Goal: Information Seeking & Learning: Understand process/instructions

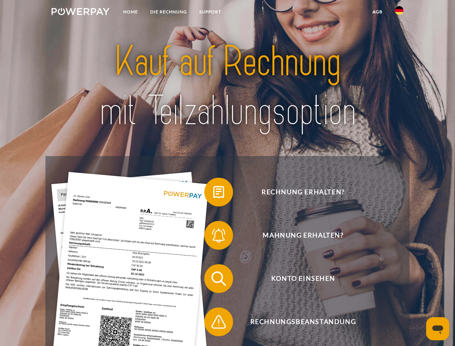
click at [80, 13] on img at bounding box center [80, 11] width 58 height 7
click at [399, 13] on img at bounding box center [398, 10] width 9 height 9
click at [377, 12] on link "agb" at bounding box center [377, 11] width 22 height 13
click at [213, 193] on span at bounding box center [208, 192] width 36 height 36
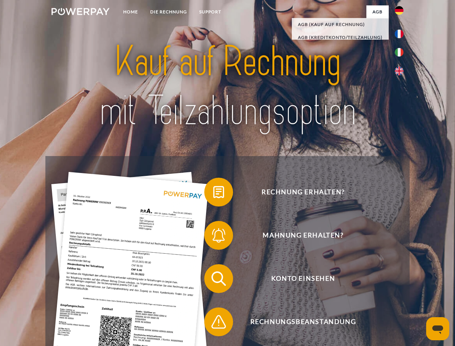
click at [213, 236] on span at bounding box center [208, 235] width 36 height 36
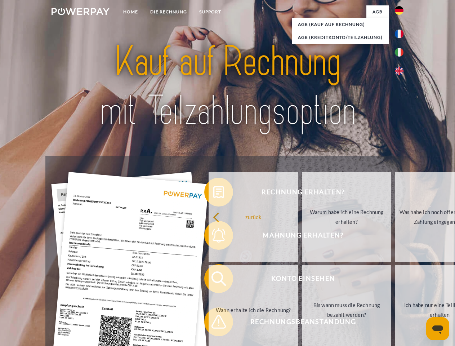
click at [302, 280] on link "Bis wann muss die Rechnung bezahlt werden?" at bounding box center [347, 310] width 90 height 90
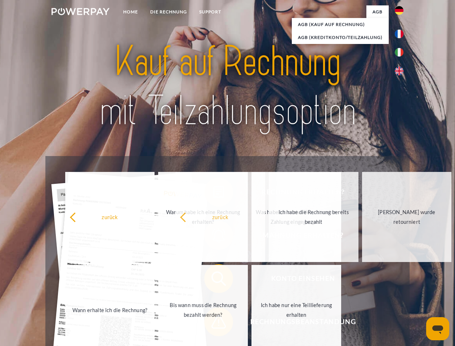
click at [213, 323] on span at bounding box center [208, 321] width 36 height 36
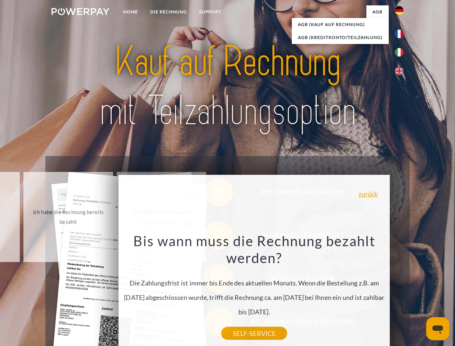
click at [437, 328] on icon "Messaging-Fenster öffnen" at bounding box center [437, 329] width 11 height 9
